Goal: Task Accomplishment & Management: Use online tool/utility

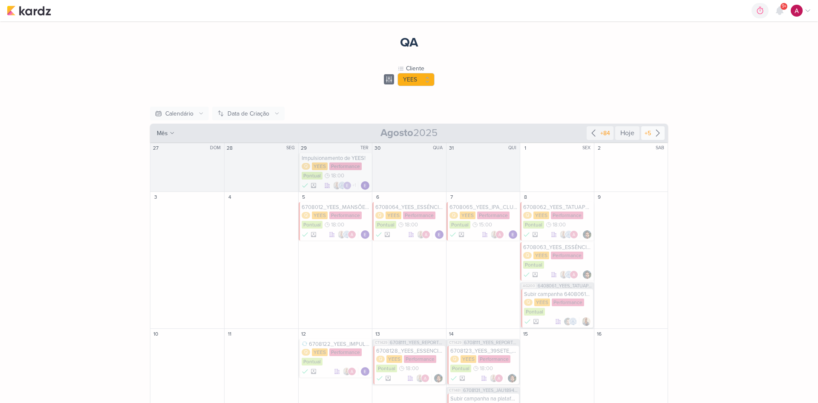
scroll to position [275, 0]
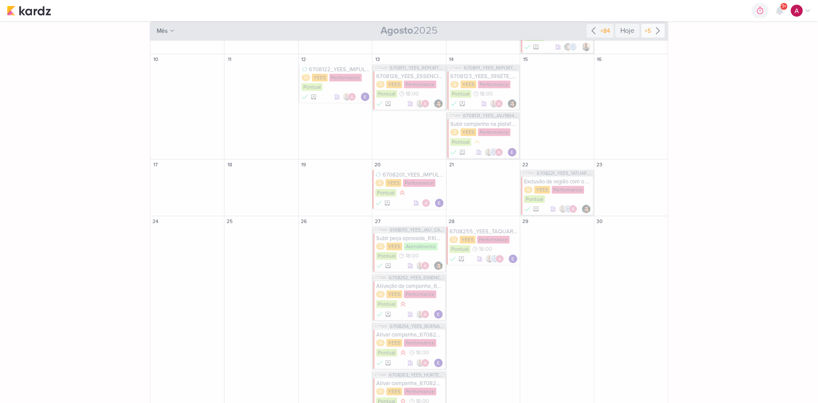
click at [658, 29] on icon at bounding box center [658, 31] width 10 height 10
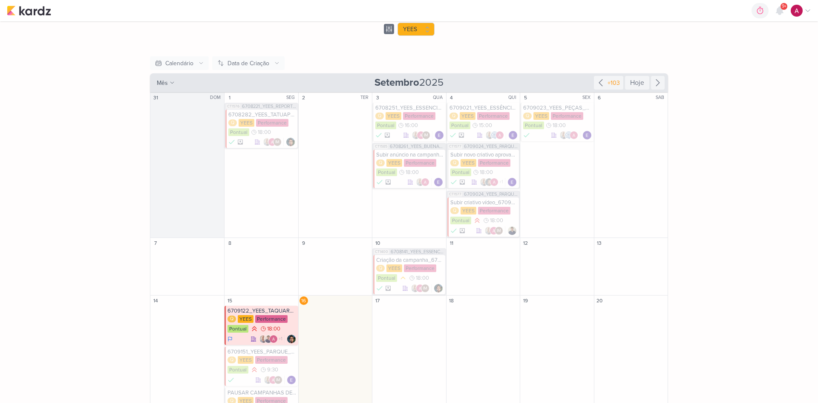
scroll to position [66, 0]
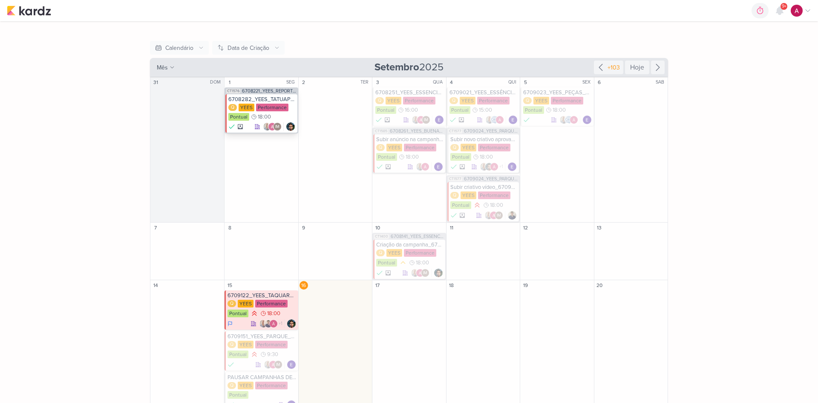
click at [262, 95] on div "6708282_YEES_TATUAPÉ_AJUSTE_SEGMENTAÇÃO_META_ADS Q [GEOGRAPHIC_DATA] Performanc…" at bounding box center [261, 113] width 72 height 38
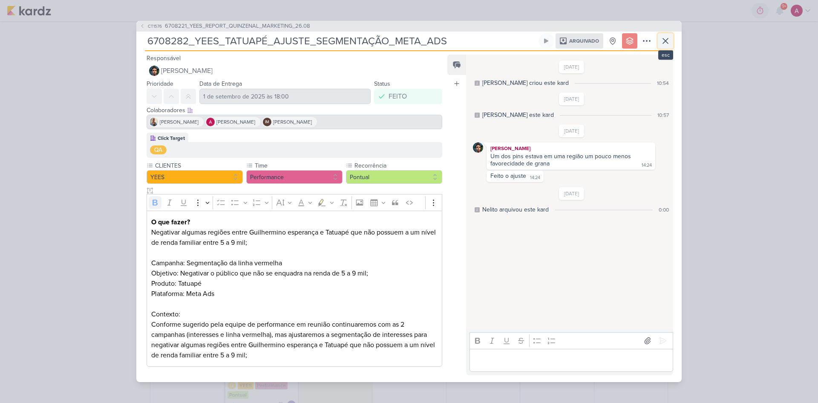
click at [668, 42] on icon at bounding box center [665, 40] width 5 height 5
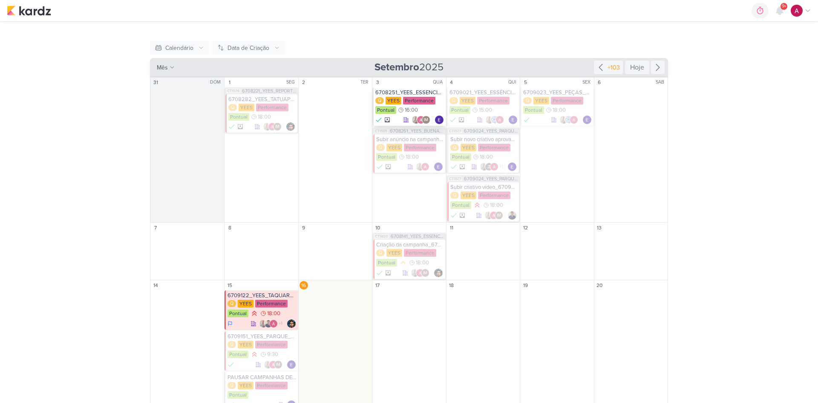
click at [410, 92] on div "6708251_YEES_ESSENCIA_CAMPOLIM_SUBIR_LEAD_ADS_ANIMADO" at bounding box center [410, 92] width 69 height 7
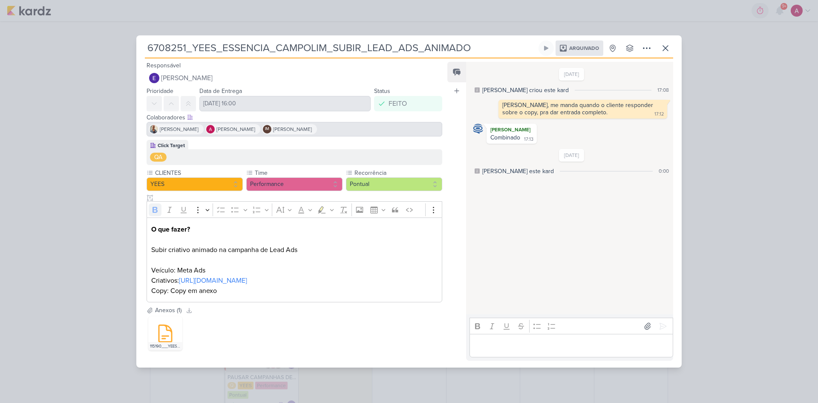
click at [94, 78] on div "6708251_YEES_ESSENCIA_CAMPOLIM_SUBIR_LEAD_ADS_ANIMADO Arquivado" at bounding box center [409, 201] width 818 height 403
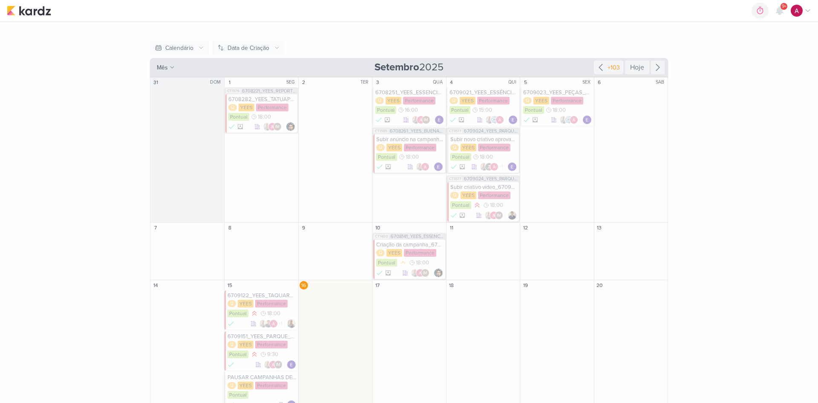
click at [549, 91] on div "6709023_YEES_PEÇAS_PERFORMANCE_ANIMADO_ESSÊNCIA CAMPOLIM" at bounding box center [557, 92] width 69 height 7
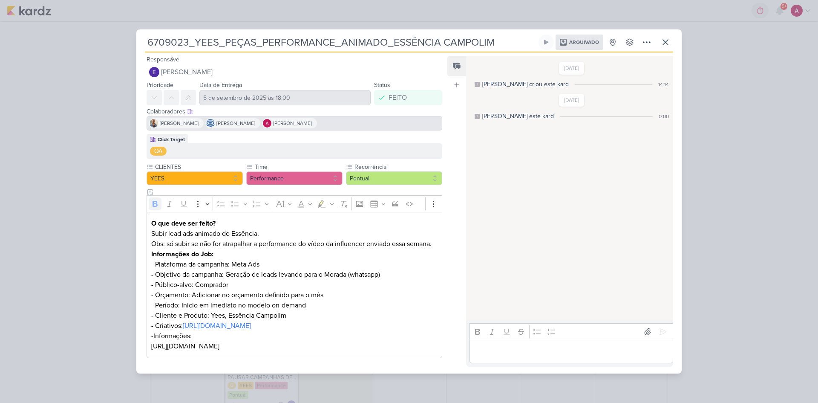
click at [720, 124] on div "6709023_YEES_PEÇAS_PERFORMANCE_ANIMADO_ESSÊNCIA CAMPOLIM Arquivado" at bounding box center [409, 201] width 818 height 403
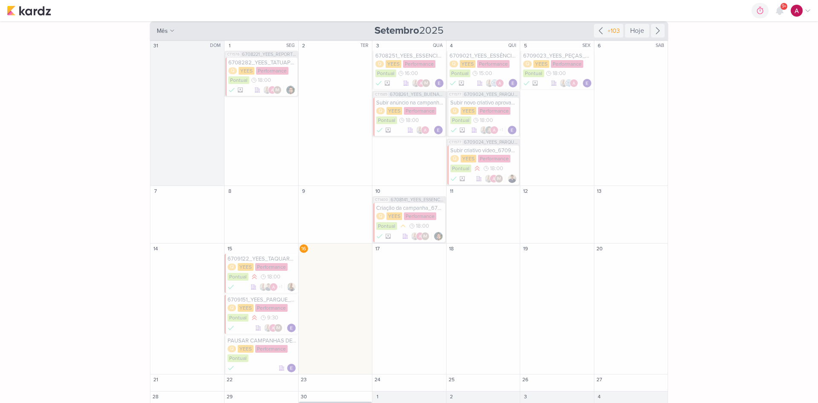
scroll to position [151, 0]
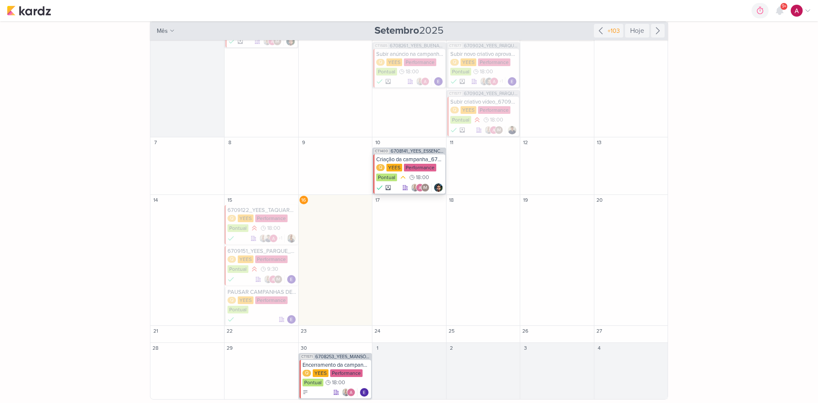
click at [412, 156] on div "Criação da campanha_6708141_YEES_ESSENCIA_CAMPOLIM_PMAX_OFFLINE" at bounding box center [409, 159] width 67 height 7
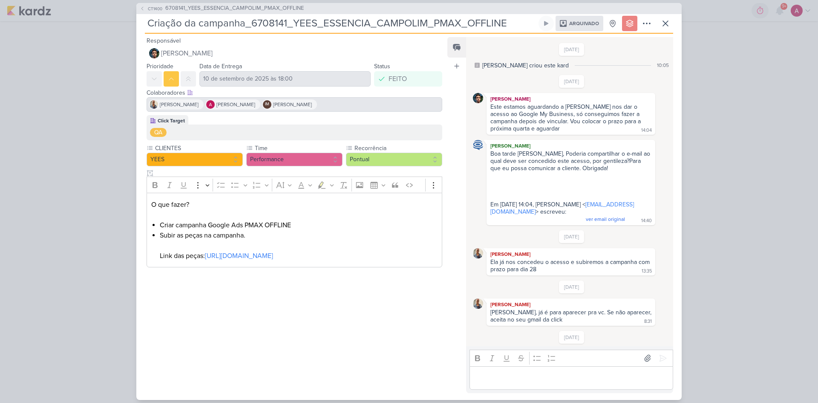
scroll to position [182, 0]
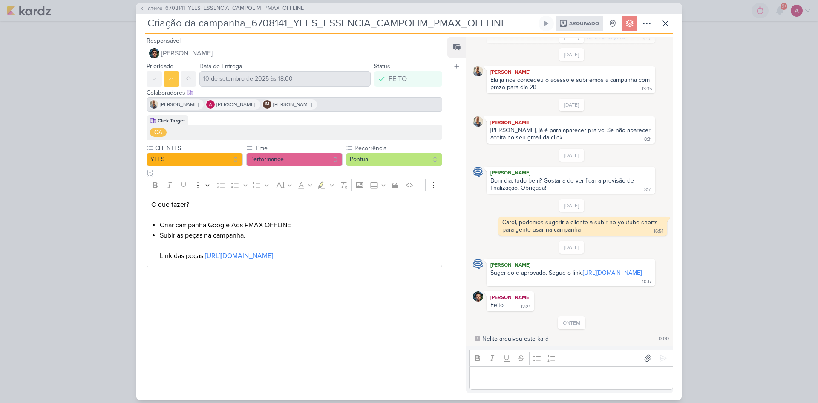
click at [715, 232] on div "CT1400 6708141_YEES_ESSENCIA_CAMPOLIM_PMAX_OFFLINE Criação da campanha_6708141_…" at bounding box center [409, 201] width 818 height 403
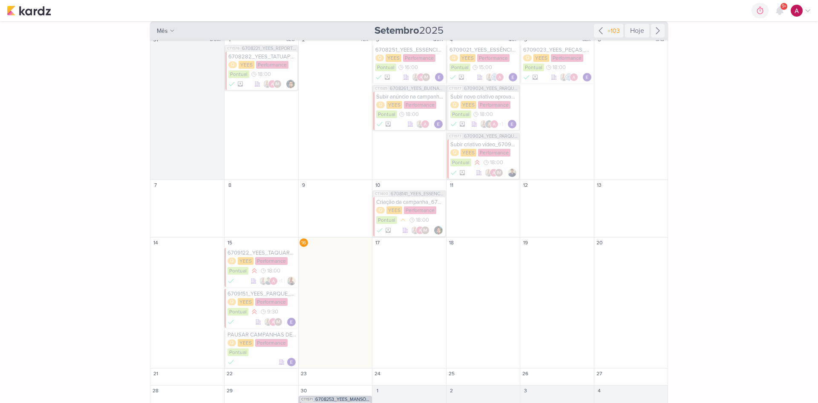
scroll to position [66, 0]
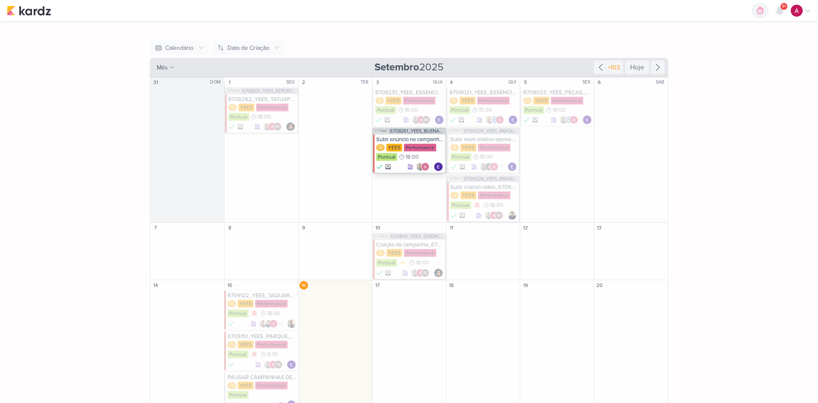
click at [420, 138] on div "Subir anúncio na campanha_6708261_YEES_BUENA_VISTA_CLUB_SUBIR_VÍDEO_META_ADS" at bounding box center [409, 139] width 67 height 7
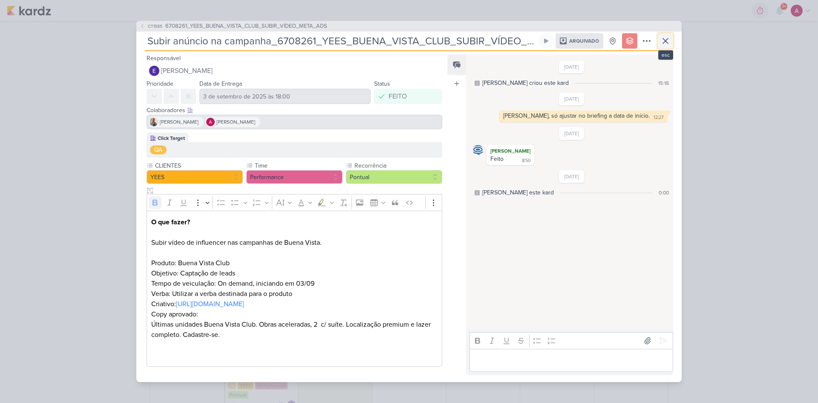
click at [665, 43] on icon at bounding box center [665, 40] width 5 height 5
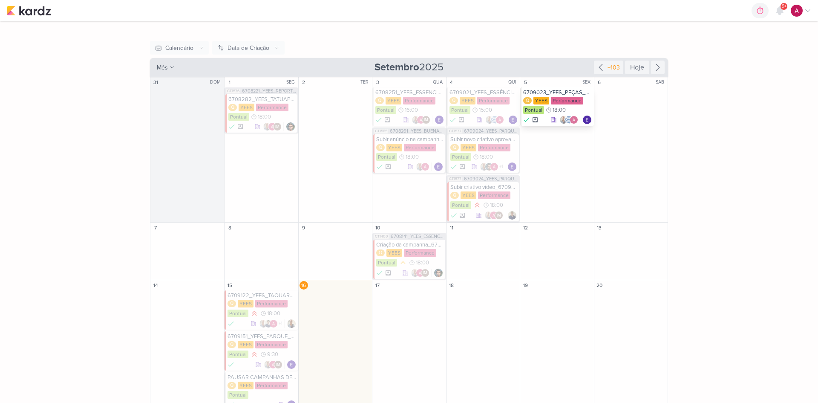
click at [561, 92] on div "6709023_YEES_PEÇAS_PERFORMANCE_ANIMADO_ESSÊNCIA CAMPOLIM" at bounding box center [557, 92] width 69 height 7
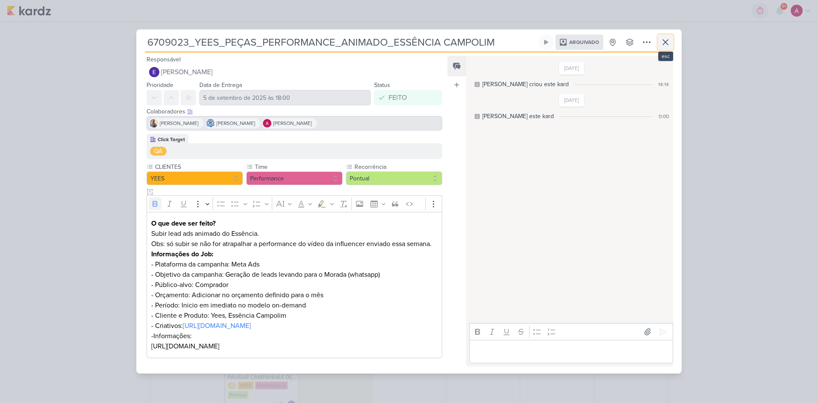
click at [670, 38] on button at bounding box center [665, 42] width 15 height 15
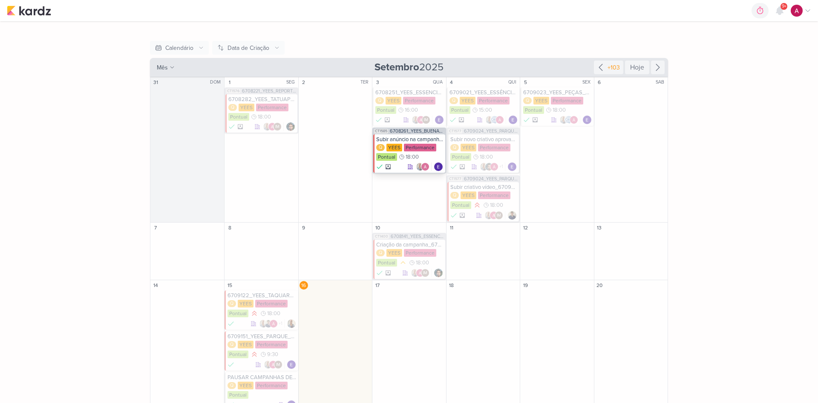
click at [417, 137] on div "Subir anúncio na campanha_6708261_YEES_BUENA_VISTA_CLUB_SUBIR_VÍDEO_META_ADS" at bounding box center [409, 139] width 67 height 7
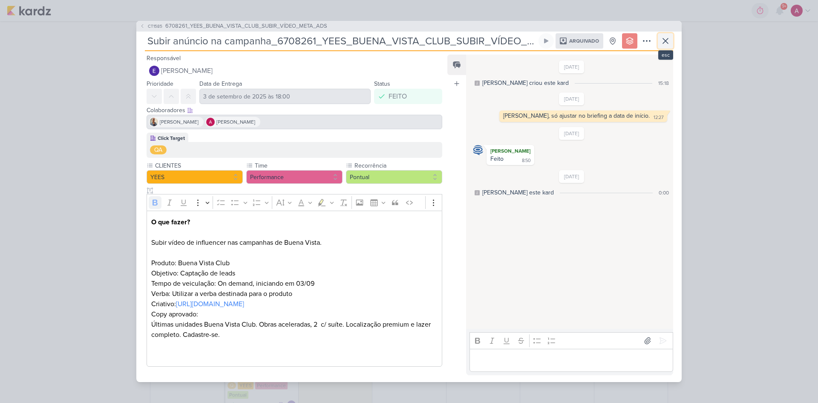
click at [663, 36] on icon at bounding box center [666, 41] width 10 height 10
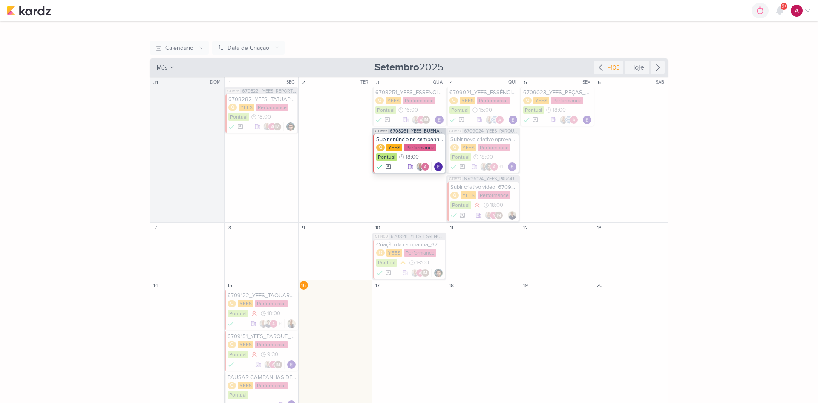
click at [407, 139] on div "Subir anúncio na campanha_6708261_YEES_BUENA_VISTA_CLUB_SUBIR_VÍDEO_META_ADS" at bounding box center [409, 139] width 67 height 7
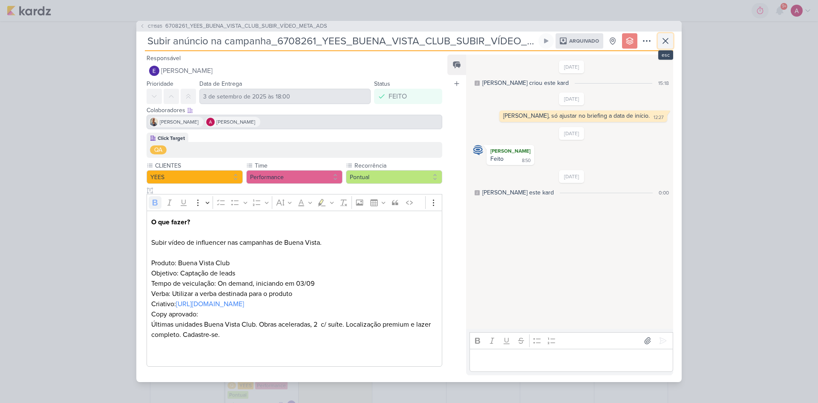
click at [666, 42] on icon at bounding box center [666, 41] width 10 height 10
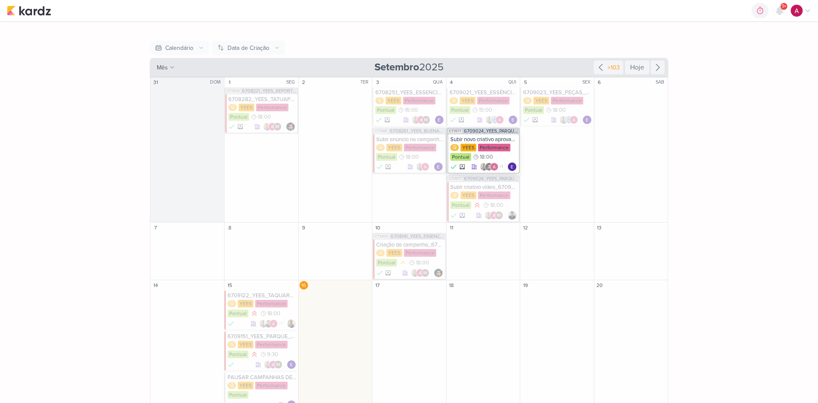
click at [483, 140] on div "Subir novo criativo aprovado_6709024_YEES_PARQUE_BUENA_VISTA_NOVA_CAMPANHA_TEAS…" at bounding box center [484, 139] width 67 height 7
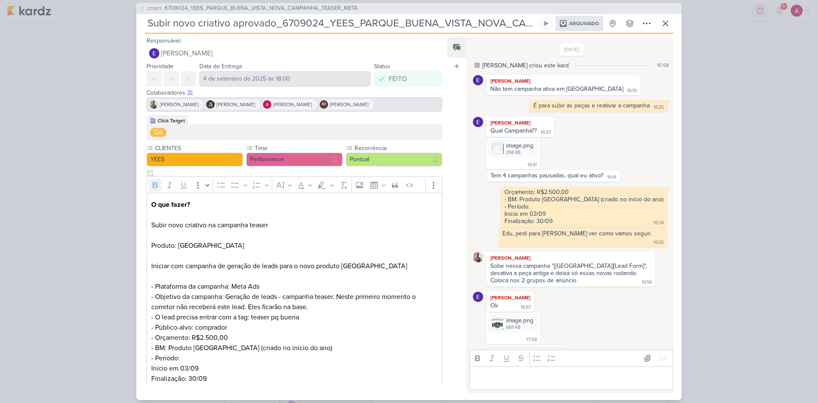
scroll to position [309, 0]
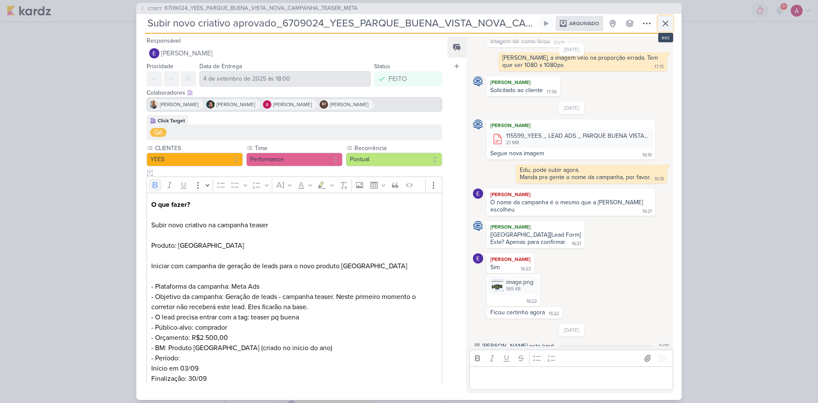
click at [665, 23] on icon at bounding box center [665, 23] width 5 height 5
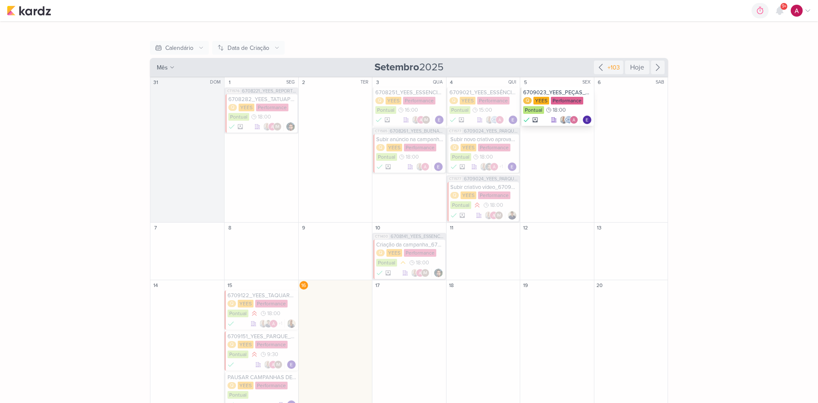
click at [551, 90] on div "6709023_YEES_PEÇAS_PERFORMANCE_ANIMADO_ESSÊNCIA CAMPOLIM" at bounding box center [557, 92] width 69 height 7
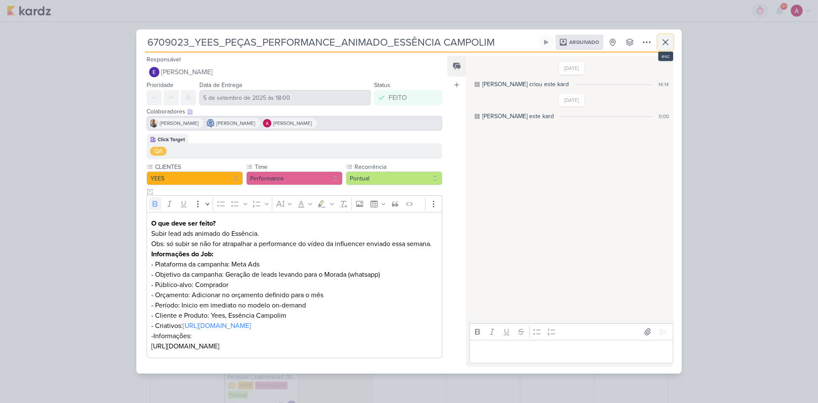
click at [663, 37] on icon at bounding box center [666, 42] width 10 height 10
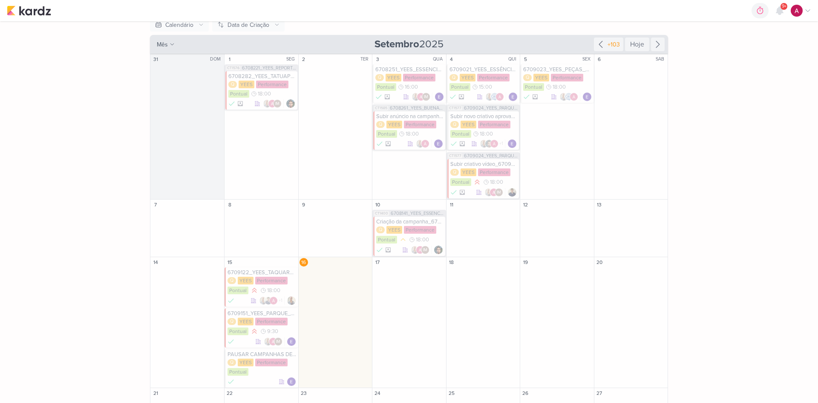
scroll to position [0, 0]
